Goal: Navigation & Orientation: Find specific page/section

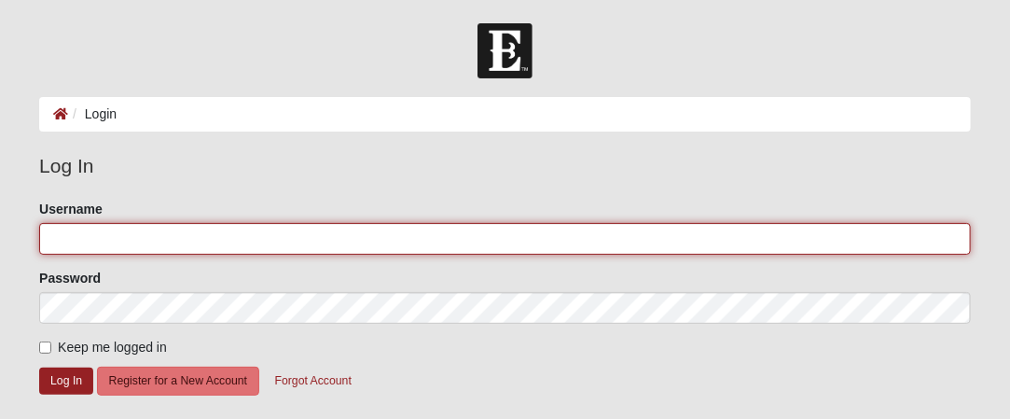
click at [103, 242] on input "Username" at bounding box center [505, 239] width 932 height 32
type input "kellyjsaxton@gmail.com"
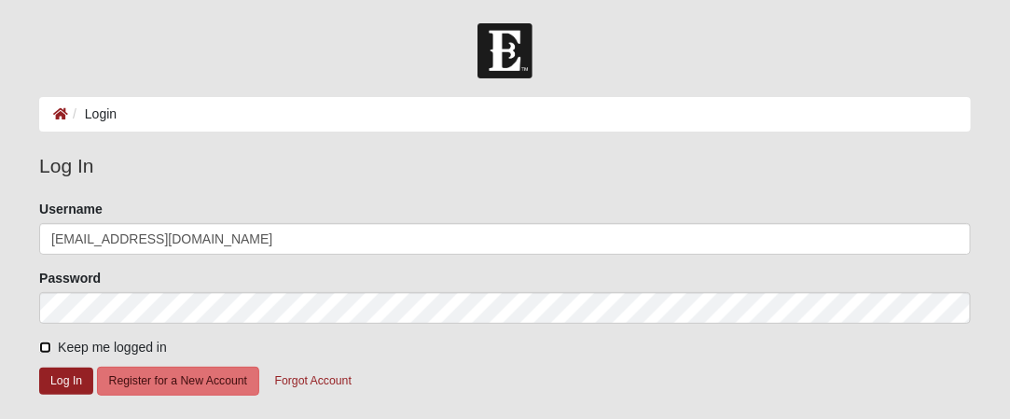
click at [48, 345] on input "Keep me logged in" at bounding box center [45, 347] width 12 height 12
checkbox input "true"
click at [77, 382] on button "Log In" at bounding box center [66, 380] width 54 height 27
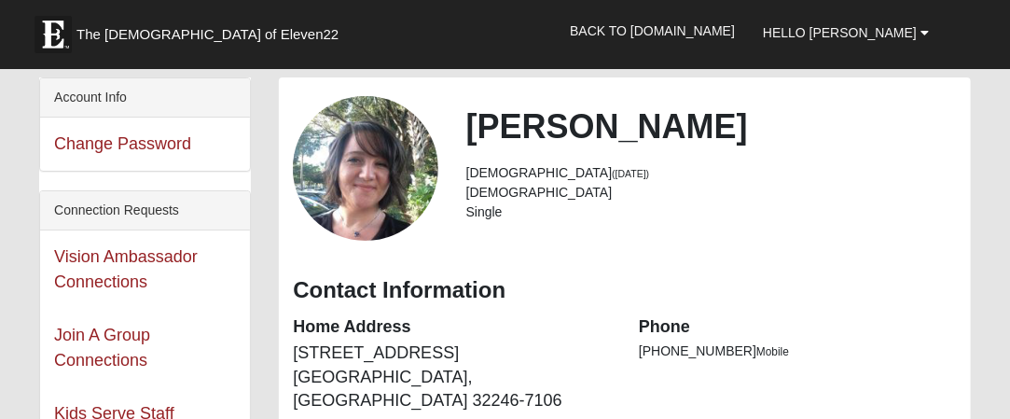
click at [143, 208] on div "Connection Requests" at bounding box center [145, 210] width 210 height 39
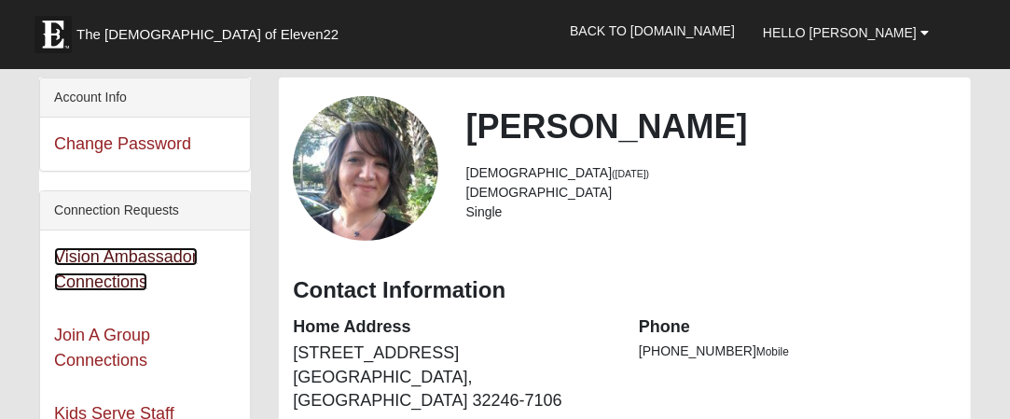
click at [118, 251] on link "Vision Ambassador Connections" at bounding box center [126, 269] width 144 height 44
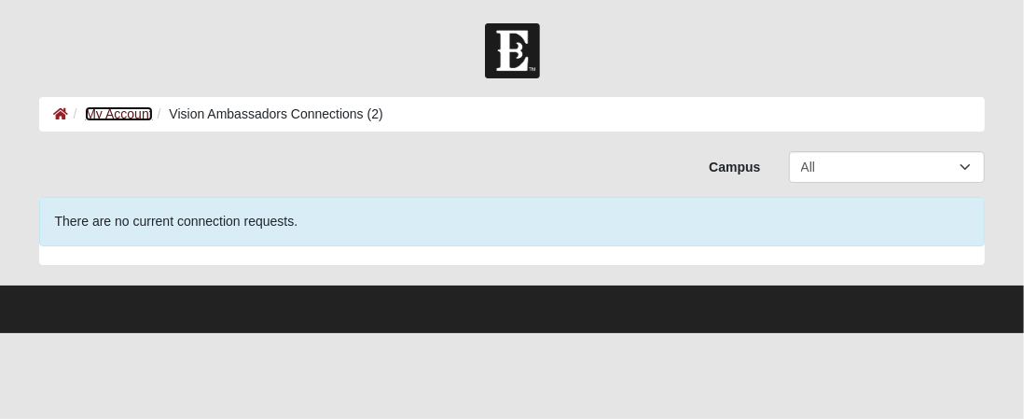
click at [116, 116] on link "My Account" at bounding box center [118, 113] width 67 height 15
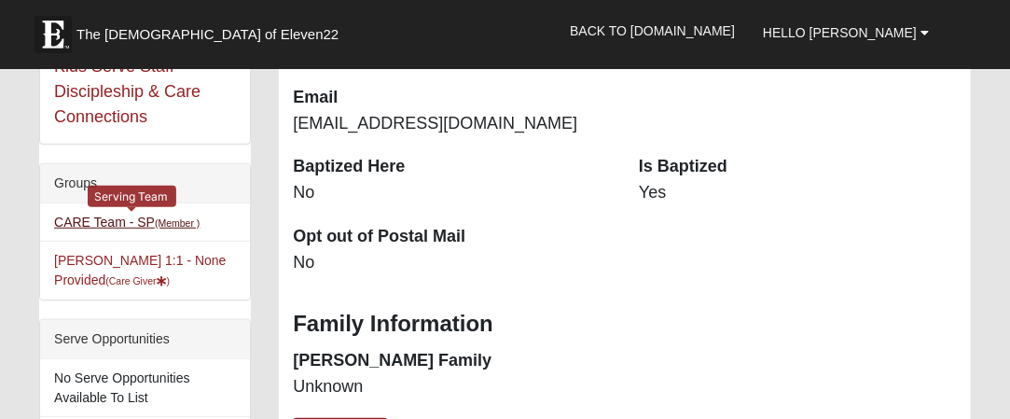
scroll to position [373, 0]
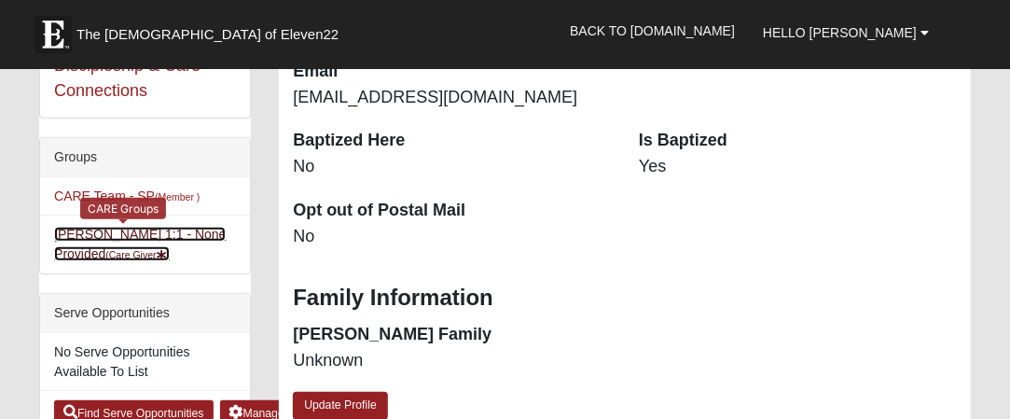
click at [117, 230] on link "Kelly Saxton 1:1 - None Provided (Care Giver )" at bounding box center [140, 244] width 172 height 35
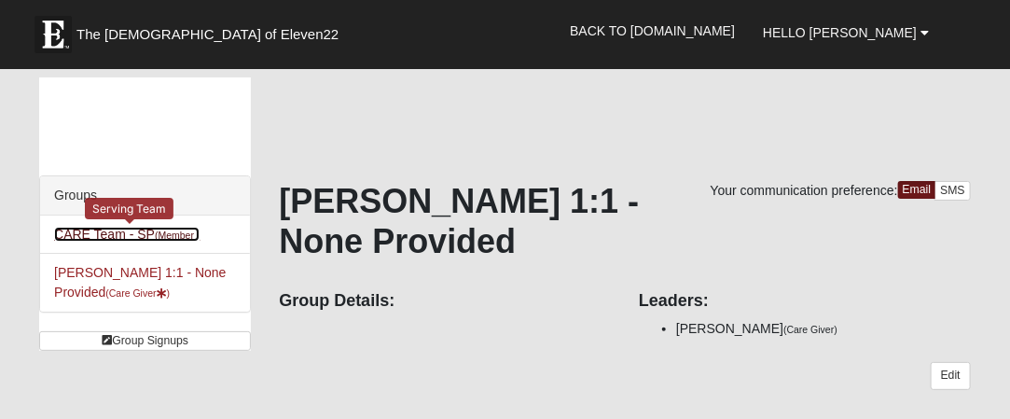
click at [168, 237] on small "(Member )" at bounding box center [177, 234] width 45 height 11
click at [165, 231] on small "(Member )" at bounding box center [177, 234] width 45 height 11
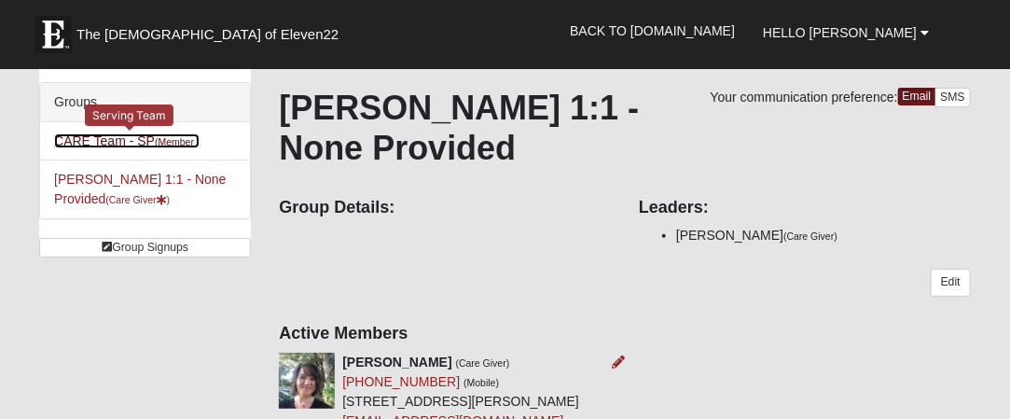
scroll to position [93, 0]
click at [124, 138] on link "CARE Team - SP (Member )" at bounding box center [126, 140] width 145 height 15
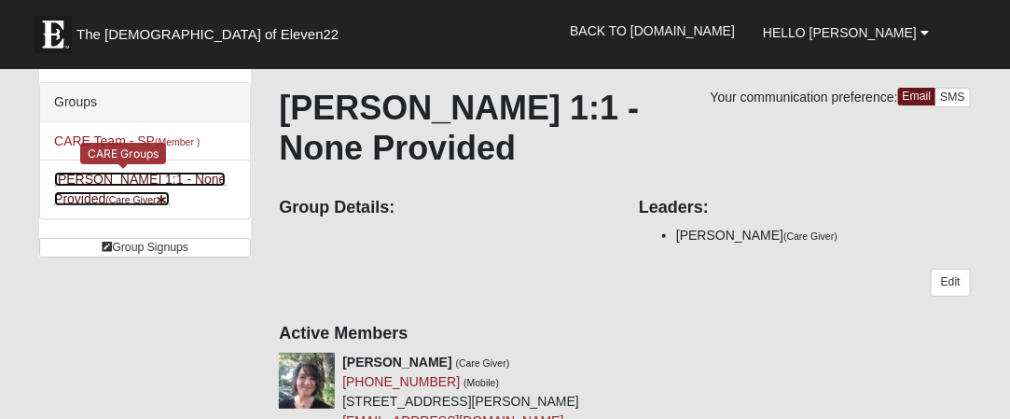
click at [132, 176] on link "[PERSON_NAME] 1:1 - None Provided (Care Giver )" at bounding box center [140, 189] width 172 height 35
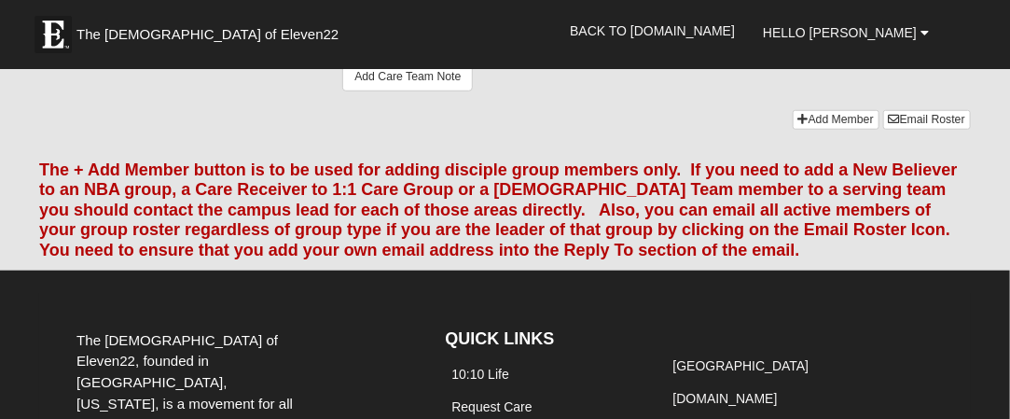
scroll to position [466, 0]
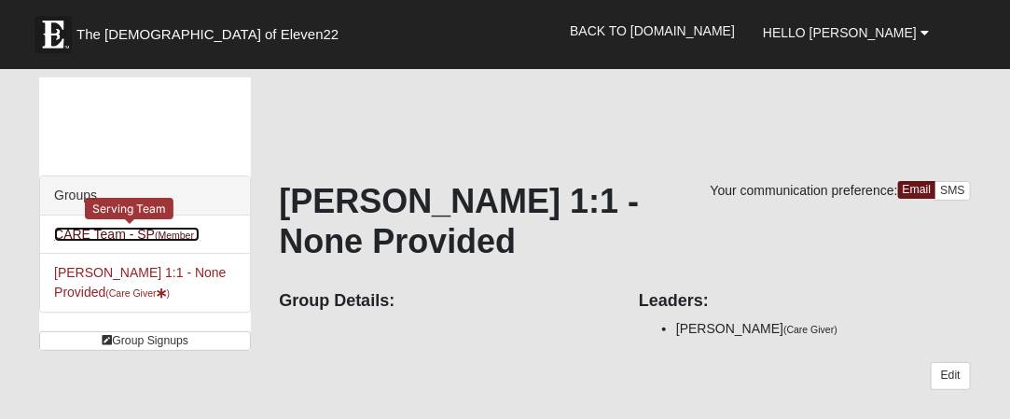
click at [106, 228] on link "CARE Team - SP (Member )" at bounding box center [126, 234] width 145 height 15
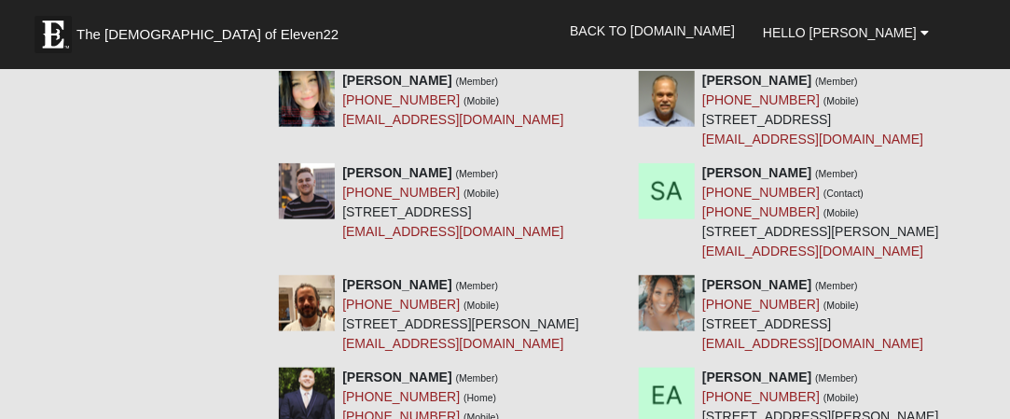
scroll to position [373, 0]
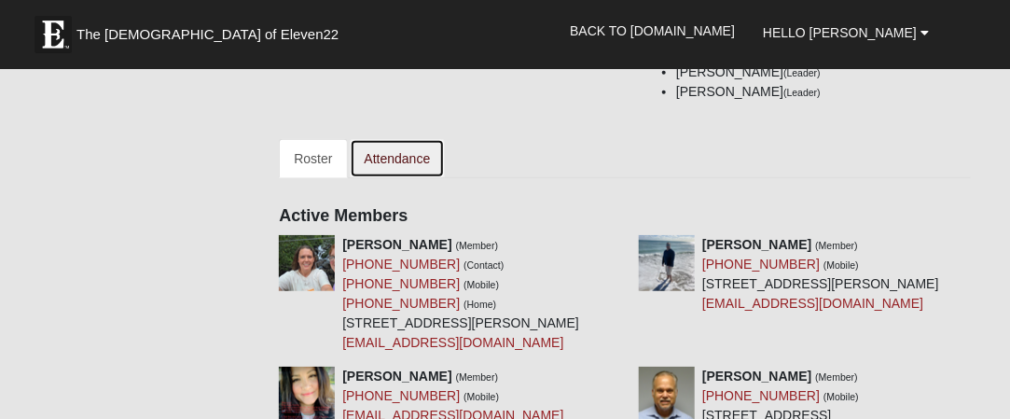
click at [411, 150] on link "Attendance" at bounding box center [398, 158] width 96 height 39
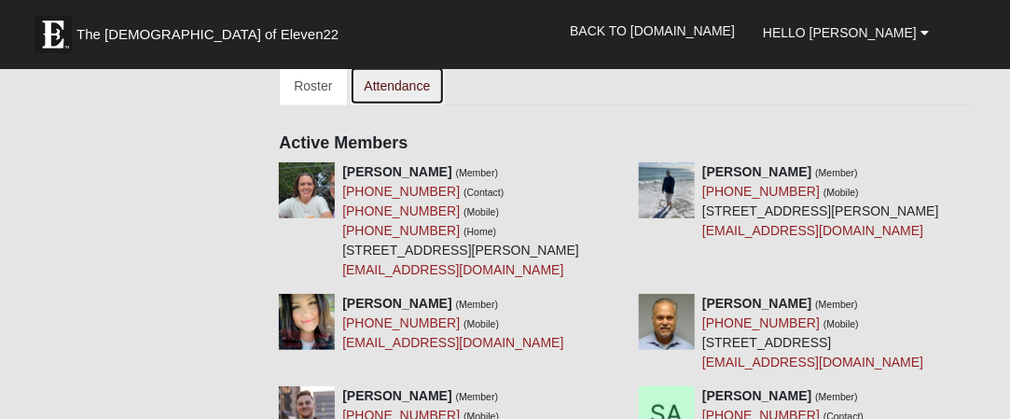
scroll to position [560, 0]
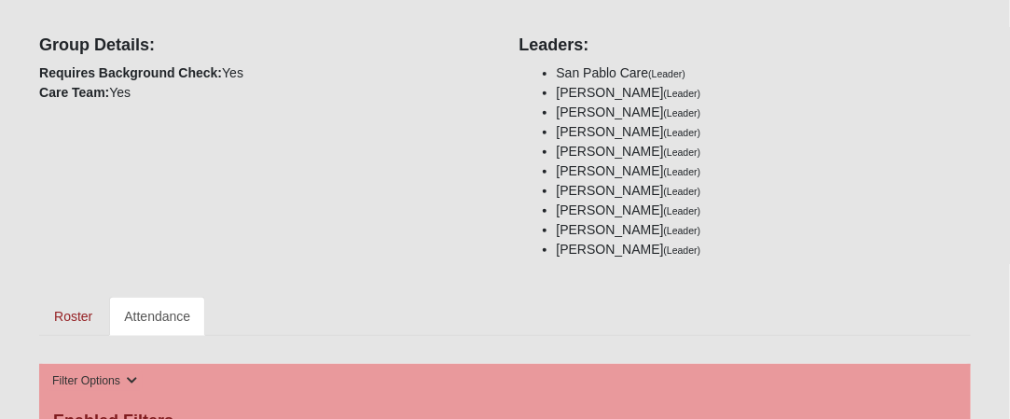
scroll to position [280, 0]
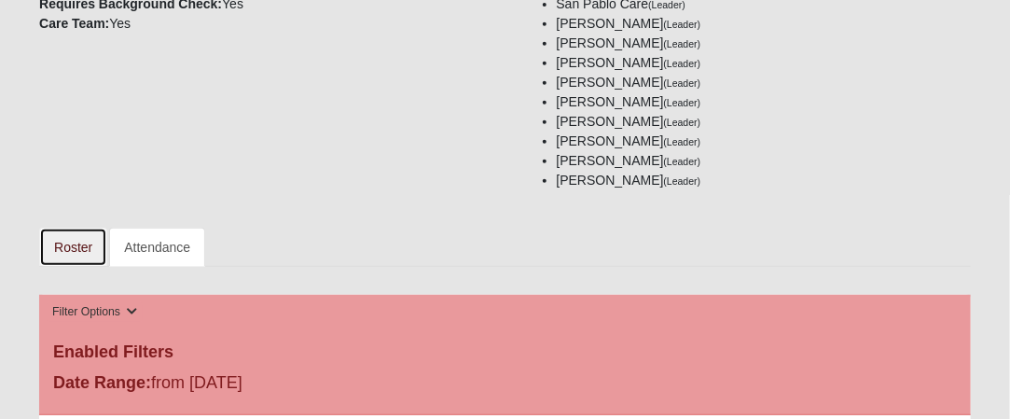
click at [65, 243] on link "Roster" at bounding box center [73, 247] width 68 height 39
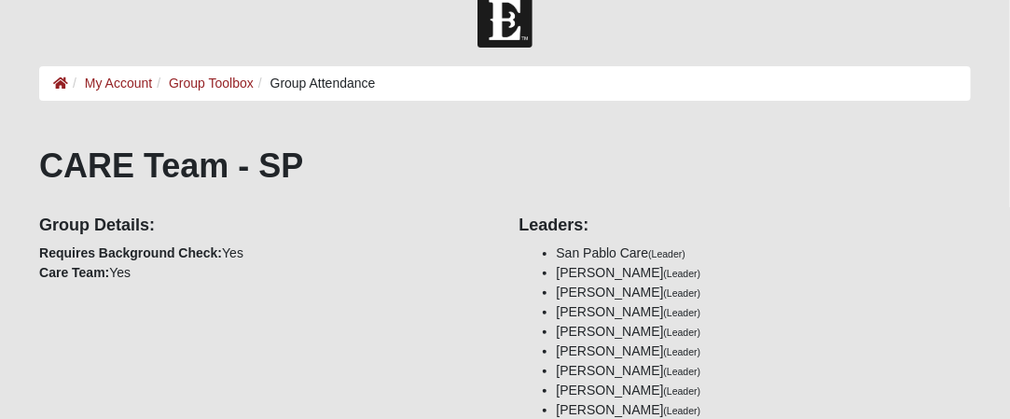
scroll to position [0, 0]
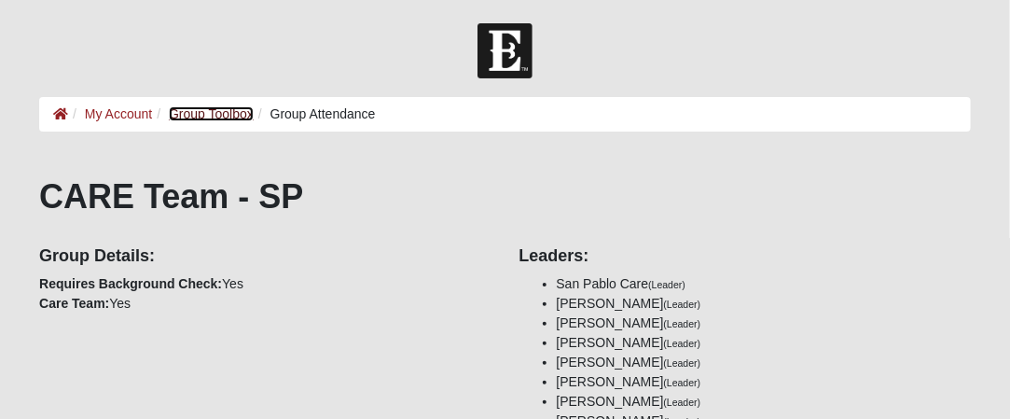
click at [213, 109] on link "Group Toolbox" at bounding box center [211, 113] width 85 height 15
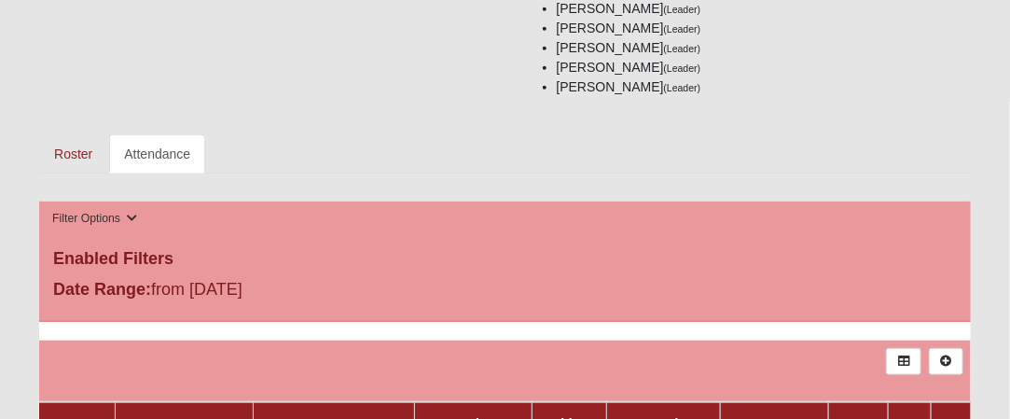
scroll to position [466, 0]
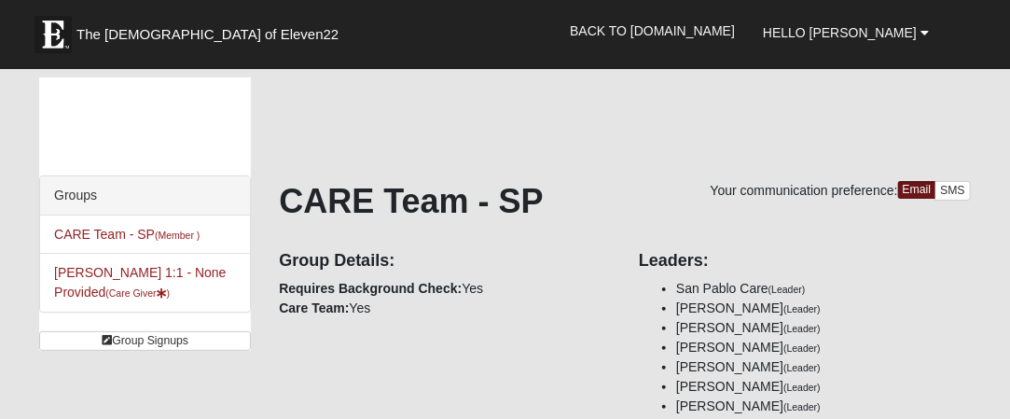
click at [132, 283] on li "[PERSON_NAME] 1:1 - None Provided (Care Giver )" at bounding box center [145, 282] width 210 height 59
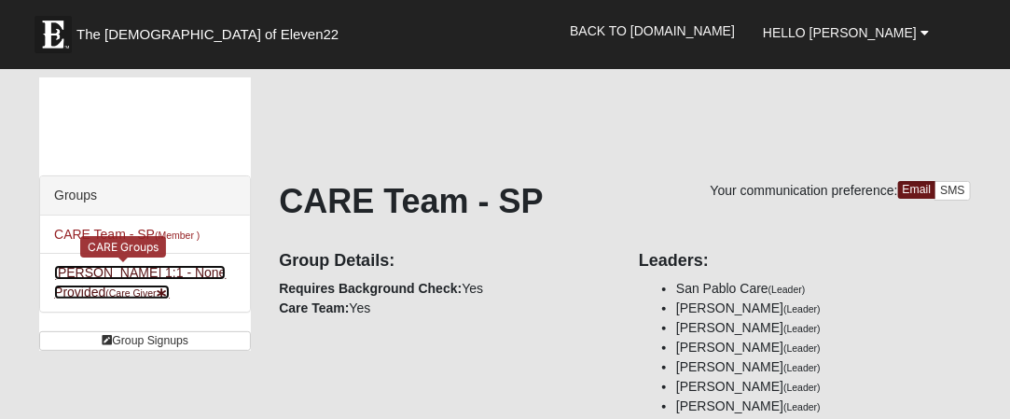
click at [133, 269] on link "Kelly Saxton 1:1 - None Provided (Care Giver )" at bounding box center [140, 282] width 172 height 35
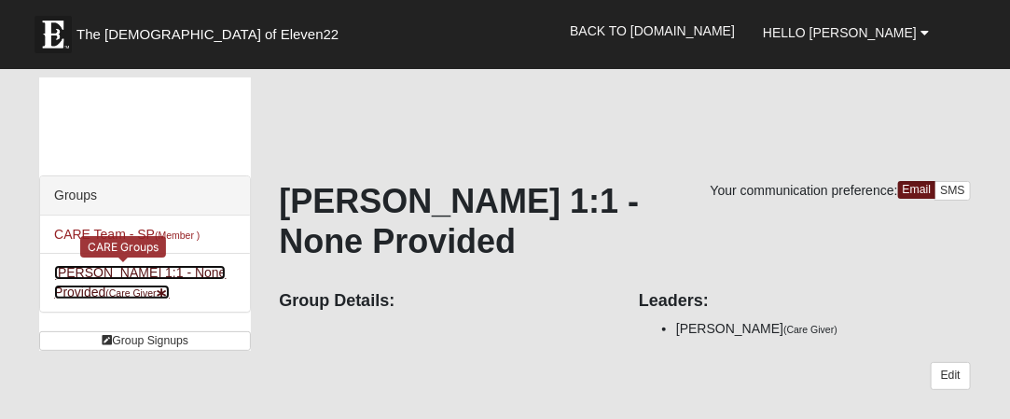
click at [95, 266] on link "[PERSON_NAME] 1:1 - None Provided (Care Giver )" at bounding box center [140, 282] width 172 height 35
click at [121, 276] on link "[PERSON_NAME] 1:1 - None Provided (Care Giver )" at bounding box center [140, 282] width 172 height 35
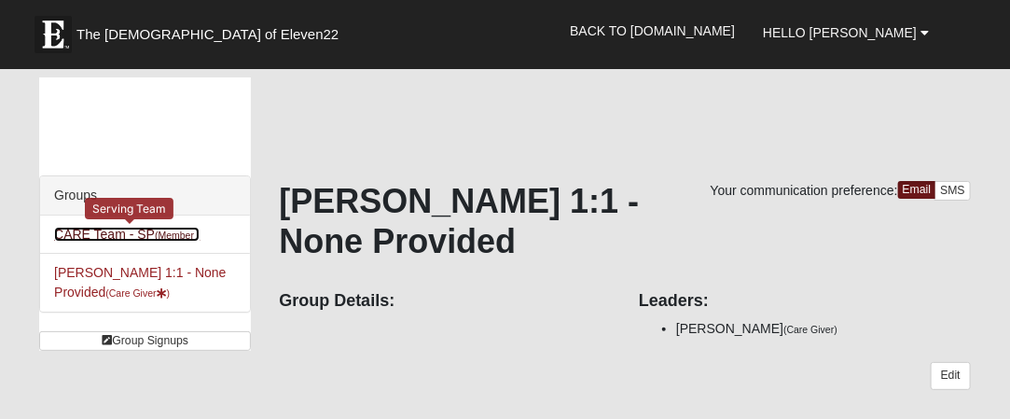
click at [177, 232] on small "(Member )" at bounding box center [177, 234] width 45 height 11
